Goal: Obtain resource: Download file/media

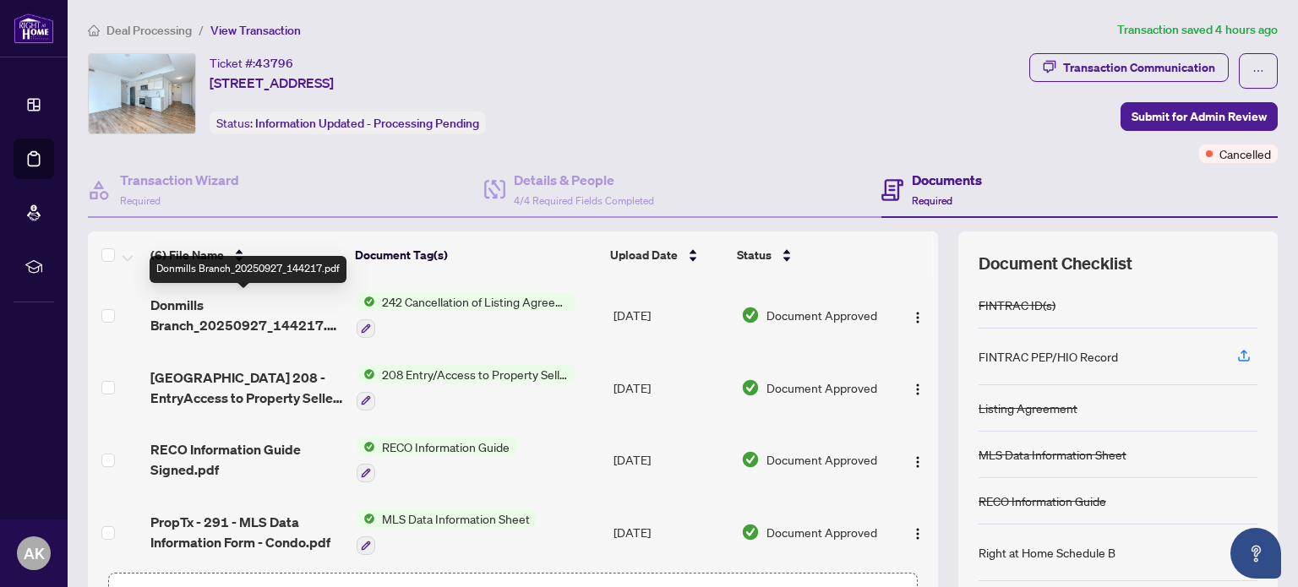
click at [263, 319] on span "Donmills Branch_20250927_144217.pdf" at bounding box center [246, 315] width 192 height 41
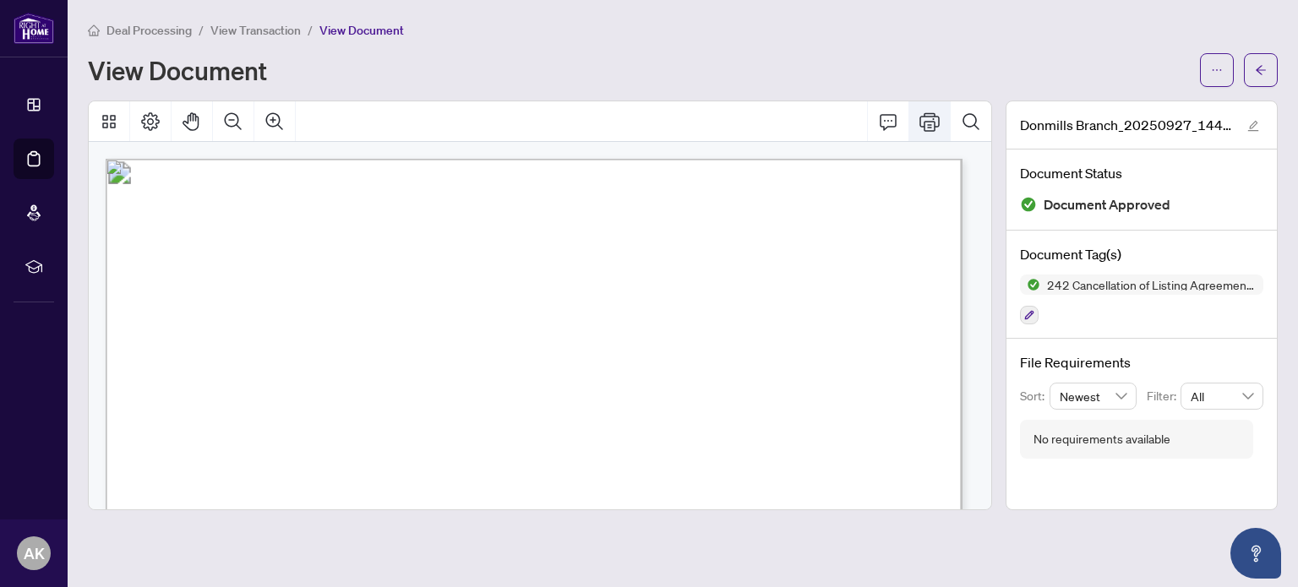
click at [939, 129] on icon "Print" at bounding box center [929, 122] width 20 height 20
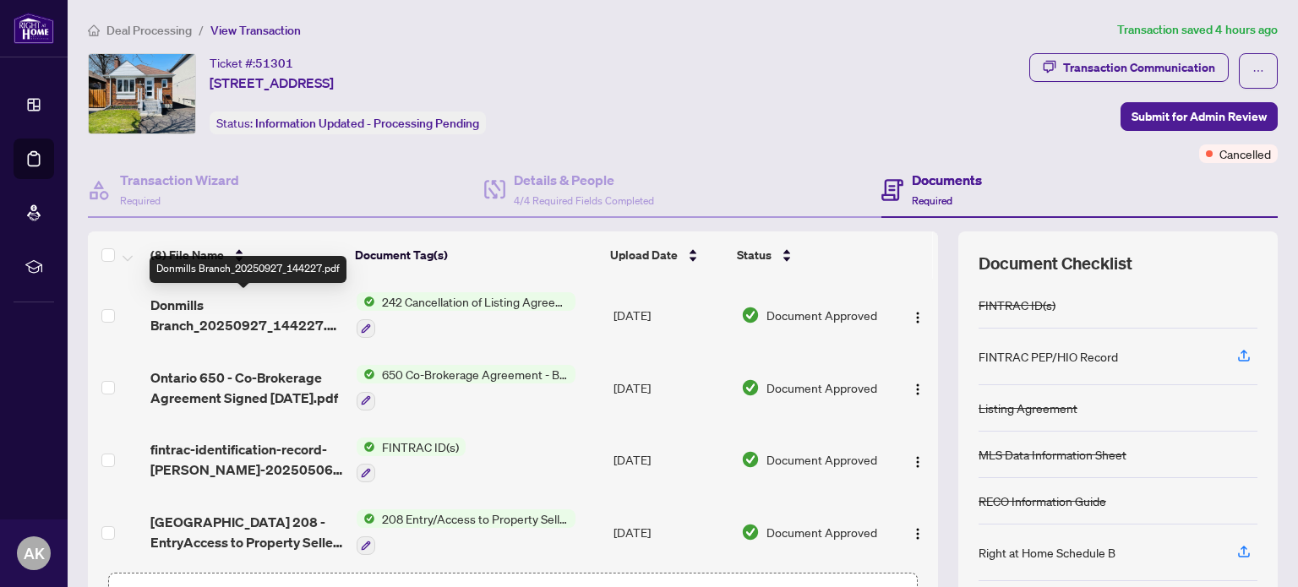
click at [192, 321] on span "Donmills Branch_20250927_144227.pdf" at bounding box center [246, 315] width 192 height 41
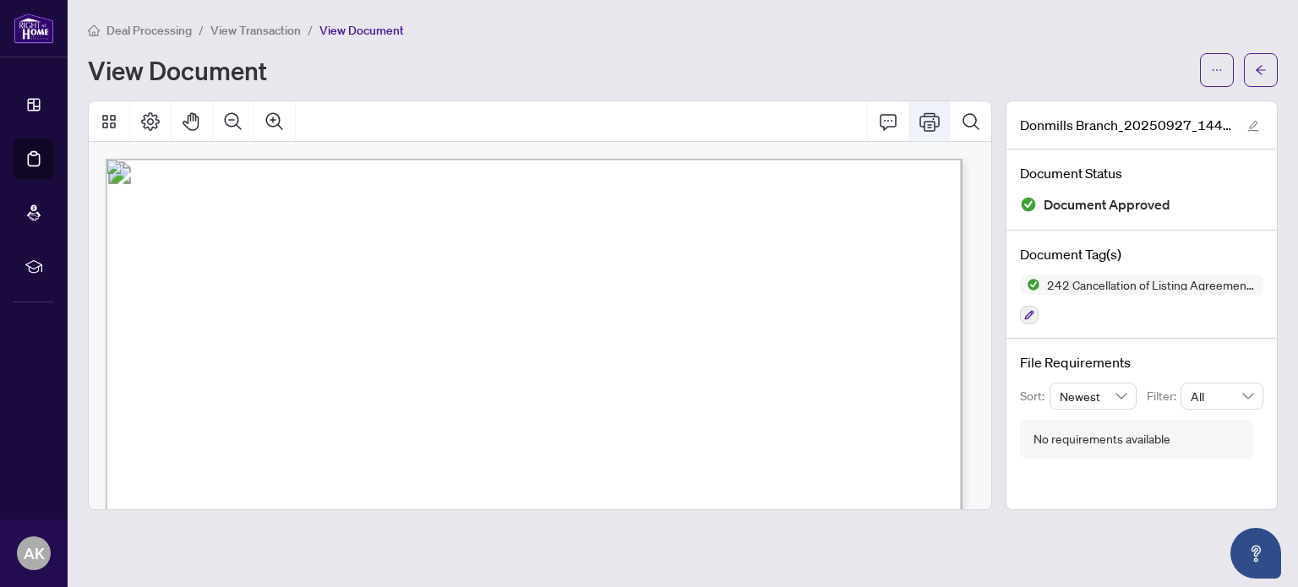
click at [929, 117] on icon "Print" at bounding box center [929, 122] width 20 height 20
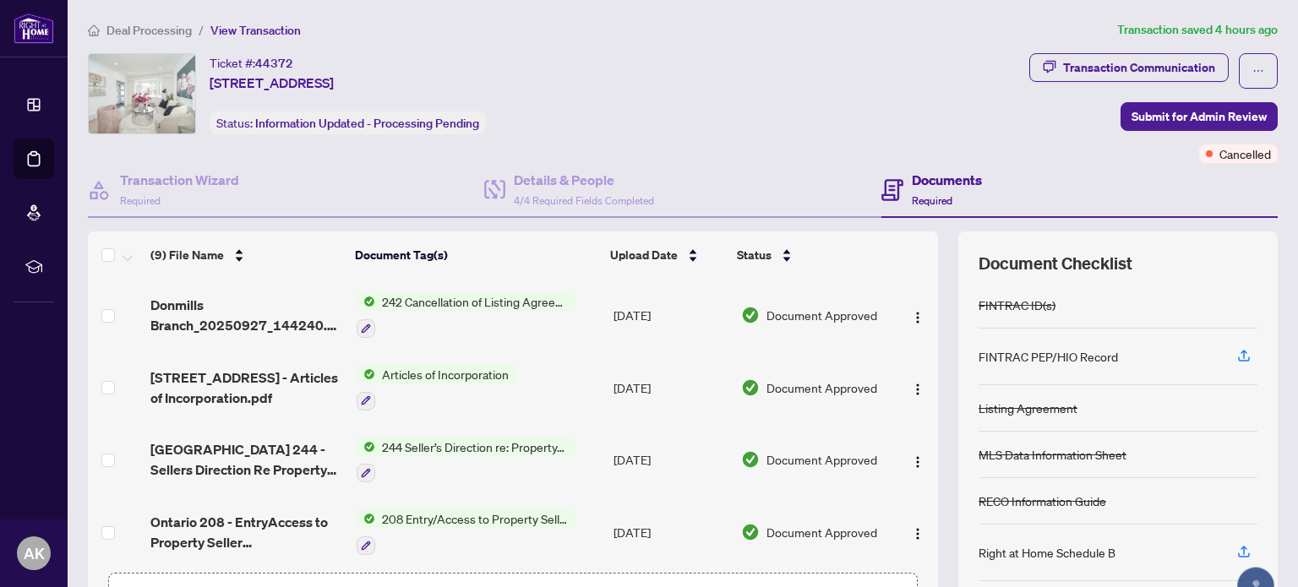
click at [233, 324] on span "Donmills Branch_20250927_144240.pdf" at bounding box center [246, 315] width 192 height 41
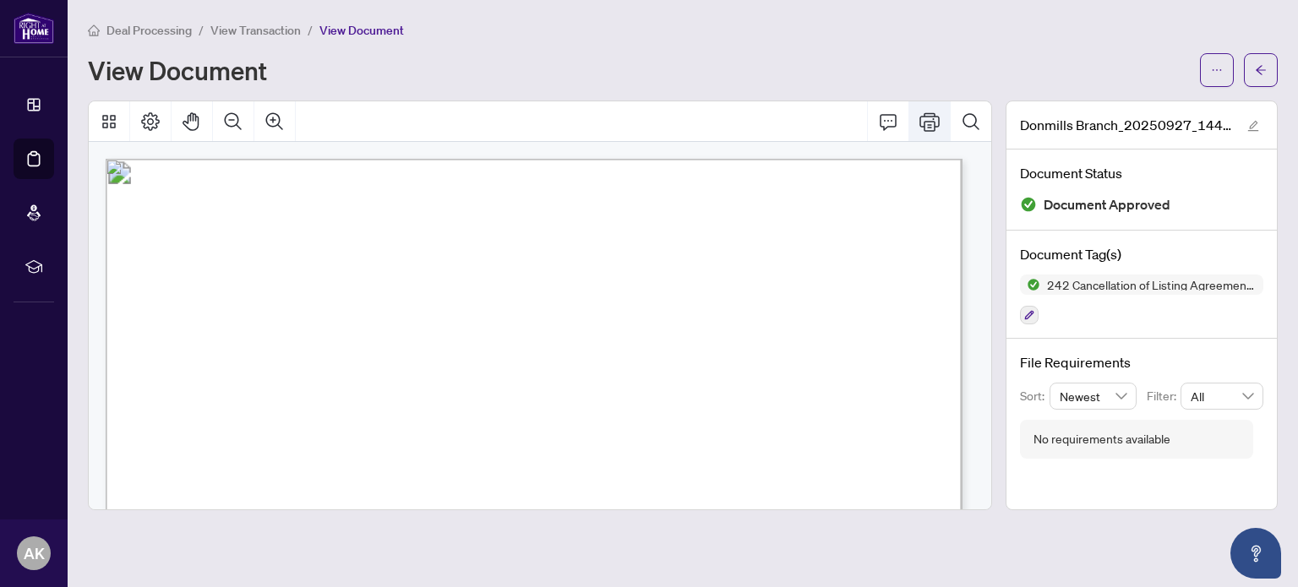
click at [929, 128] on icon "Print" at bounding box center [929, 122] width 20 height 20
